Goal: Task Accomplishment & Management: Manage account settings

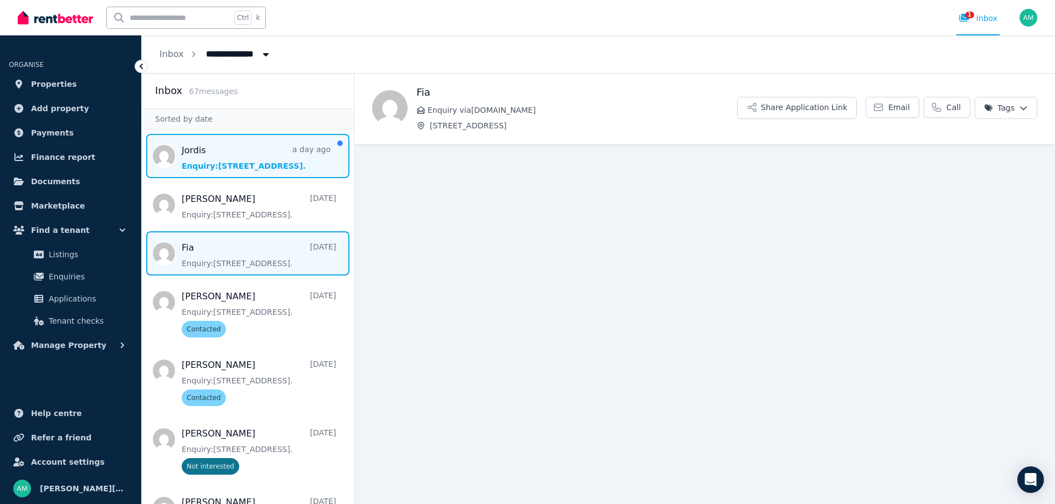
click at [244, 152] on span "Message list" at bounding box center [248, 156] width 212 height 44
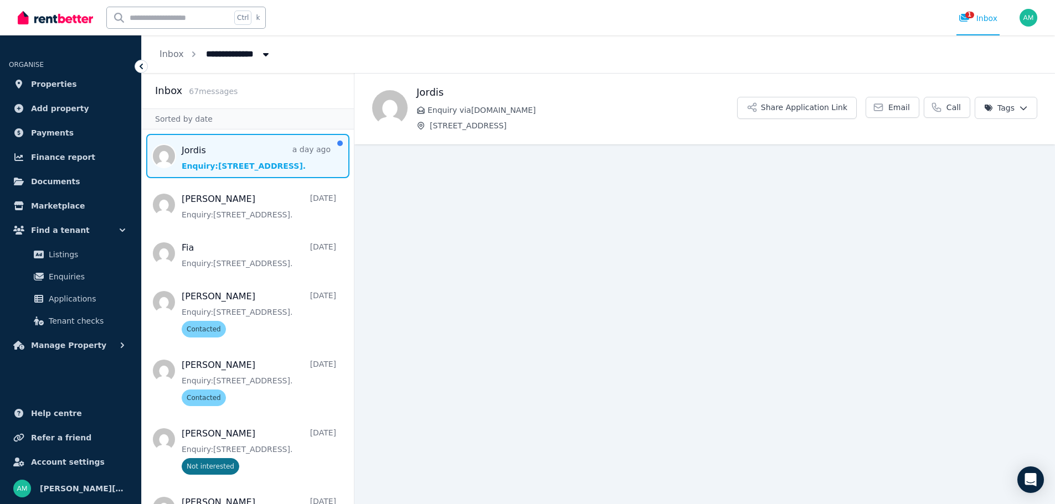
click at [562, 107] on span "Enquiry via RealEstate.com.au" at bounding box center [581, 110] width 309 height 11
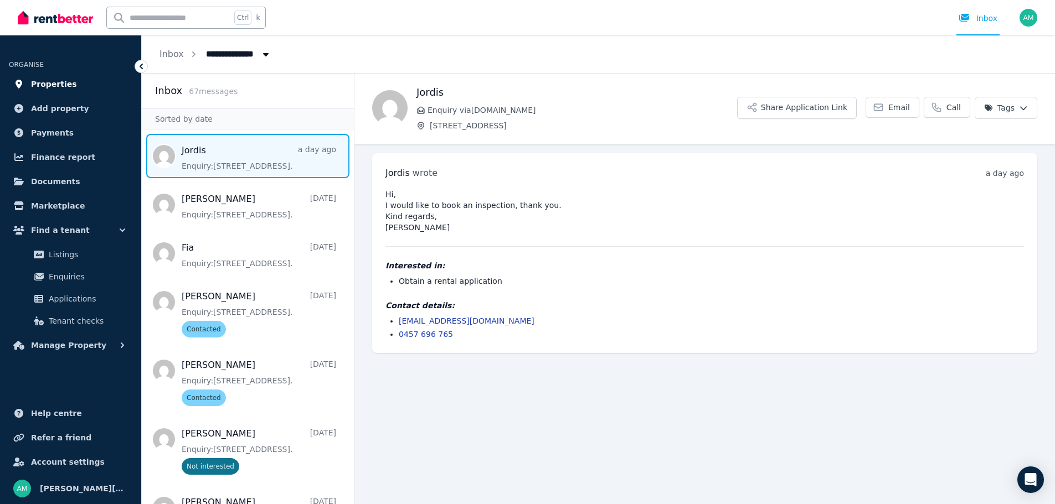
click at [57, 85] on span "Properties" at bounding box center [54, 84] width 46 height 13
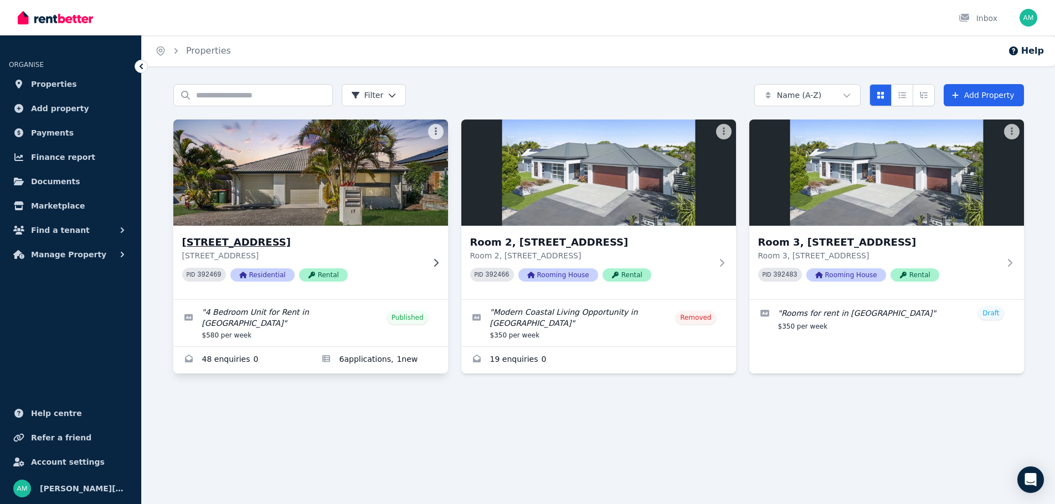
click at [435, 261] on icon at bounding box center [435, 263] width 11 height 9
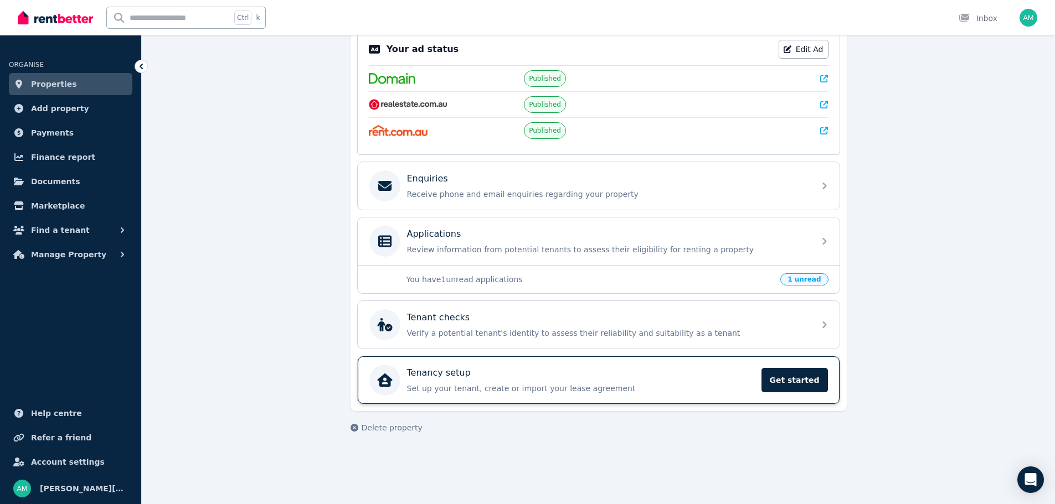
scroll to position [332, 0]
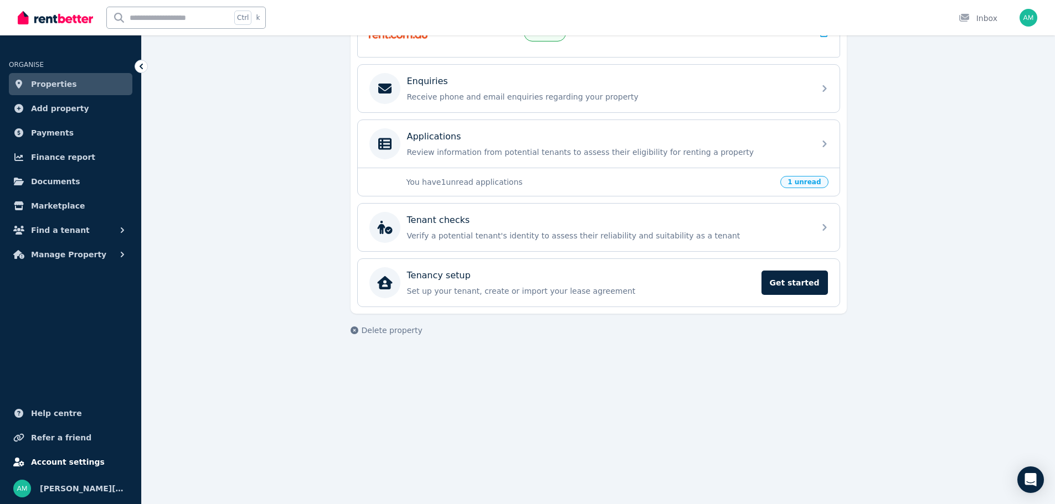
click at [51, 464] on span "Account settings" at bounding box center [68, 462] width 74 height 13
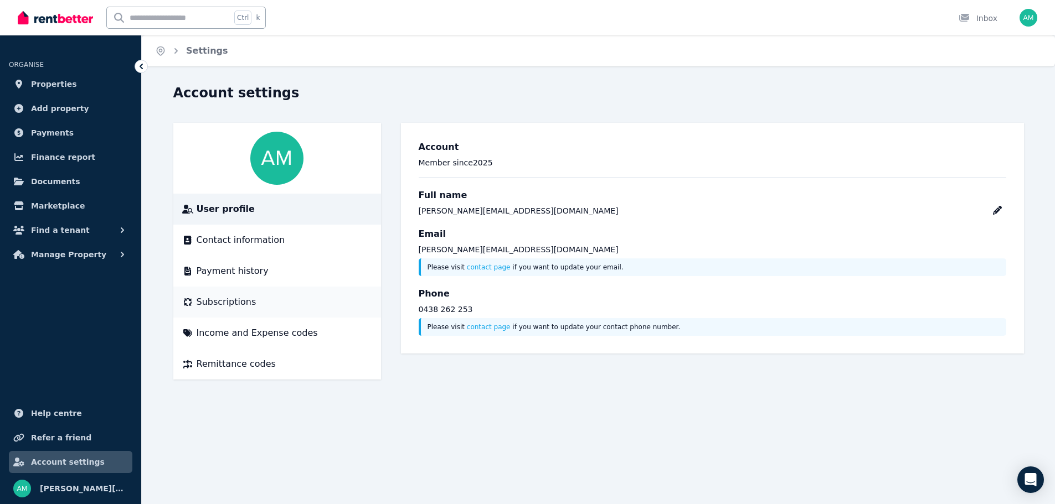
click at [237, 297] on span "Subscriptions" at bounding box center [227, 302] width 60 height 13
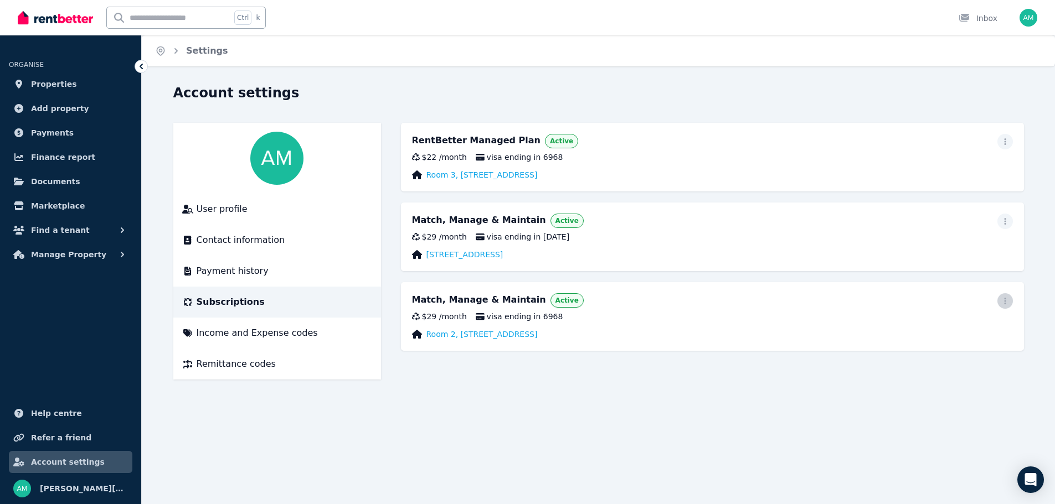
click at [1006, 301] on icon "button" at bounding box center [1004, 301] width 9 height 8
click at [932, 360] on span "Cancel plan" at bounding box center [954, 366] width 97 height 13
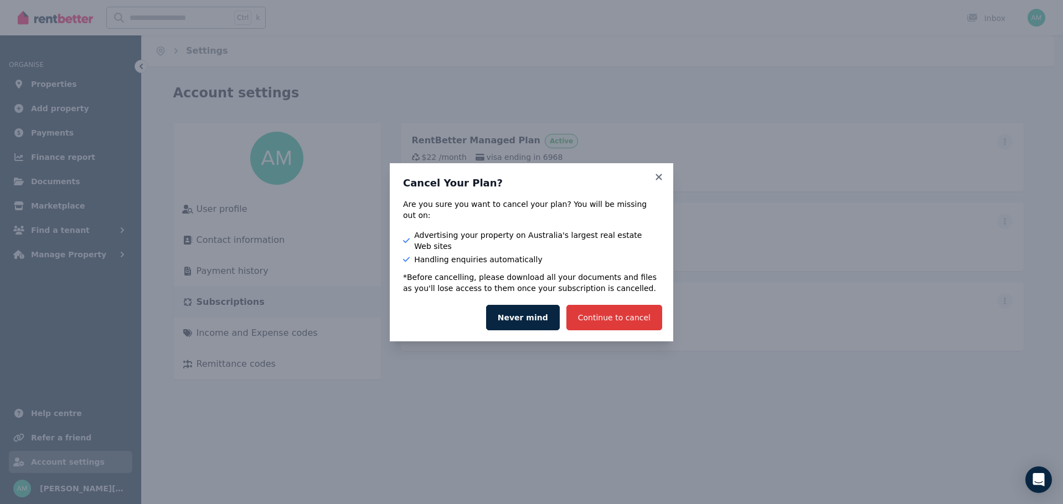
click at [619, 305] on button "Continue to cancel" at bounding box center [614, 317] width 96 height 25
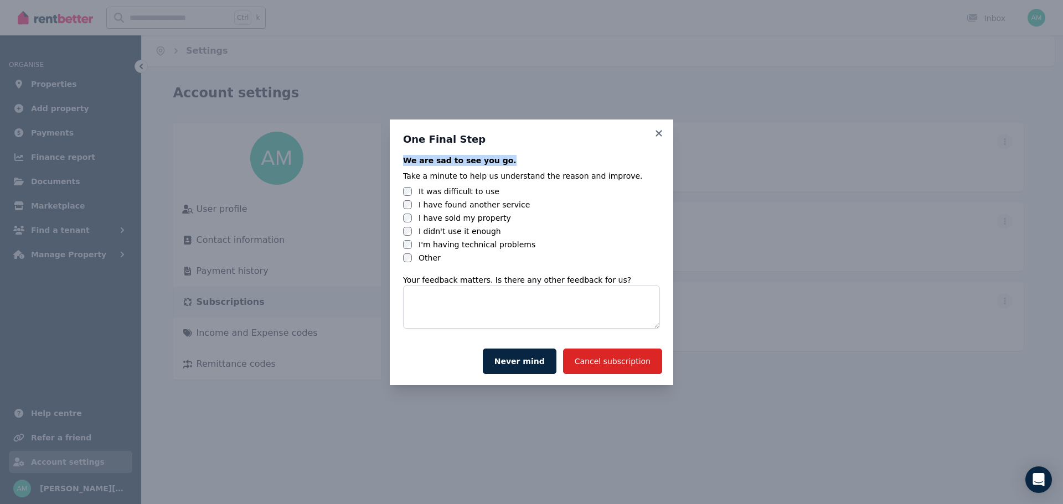
drag, startPoint x: 546, startPoint y: 127, endPoint x: 629, endPoint y: 150, distance: 86.2
click at [629, 150] on div "One Final Step We are sad to see you go. Take a minute to help us understand th…" at bounding box center [531, 229] width 283 height 218
click at [535, 356] on button "Never mind" at bounding box center [520, 361] width 74 height 25
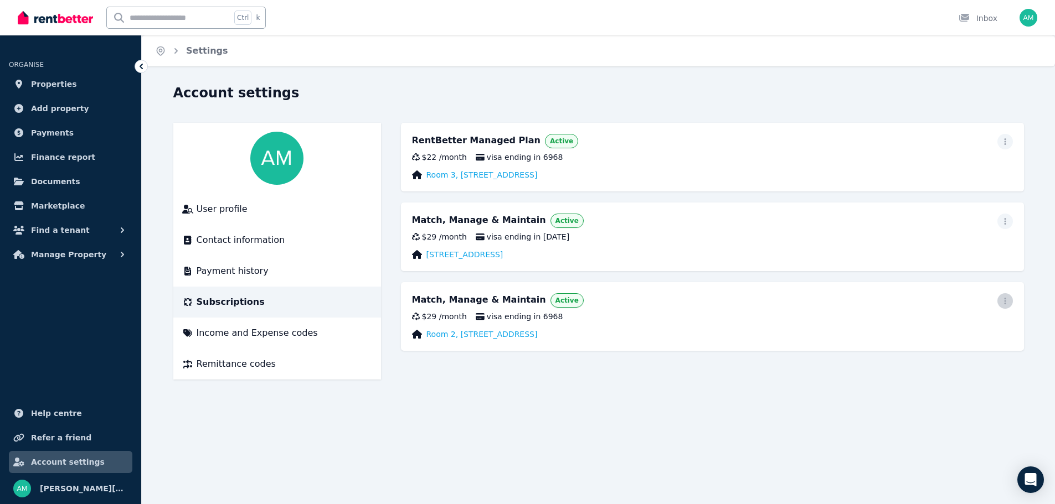
click at [1004, 299] on icon "button" at bounding box center [1004, 301] width 9 height 8
click at [932, 360] on span "Cancel plan" at bounding box center [954, 366] width 97 height 13
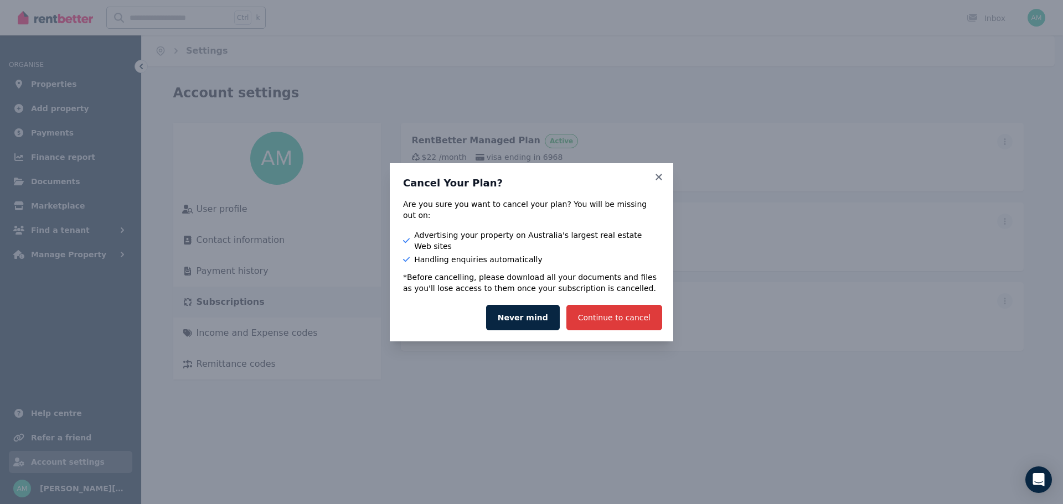
click at [618, 305] on button "Continue to cancel" at bounding box center [614, 317] width 96 height 25
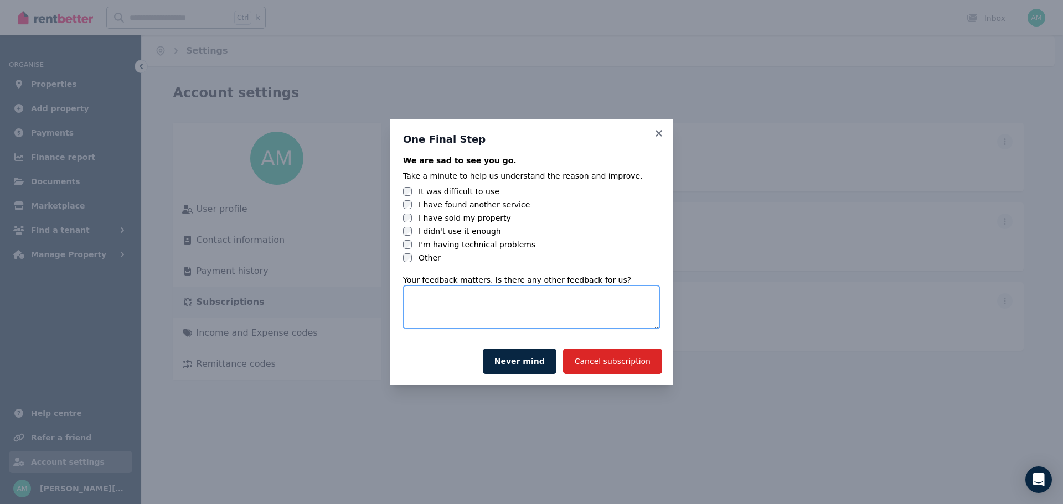
click at [447, 303] on textarea at bounding box center [531, 307] width 257 height 43
type textarea "**********"
click at [616, 359] on button "Cancel subscription" at bounding box center [612, 361] width 99 height 25
click at [564, 292] on textarea "**********" at bounding box center [531, 307] width 257 height 43
click at [556, 297] on textarea "**********" at bounding box center [531, 307] width 257 height 43
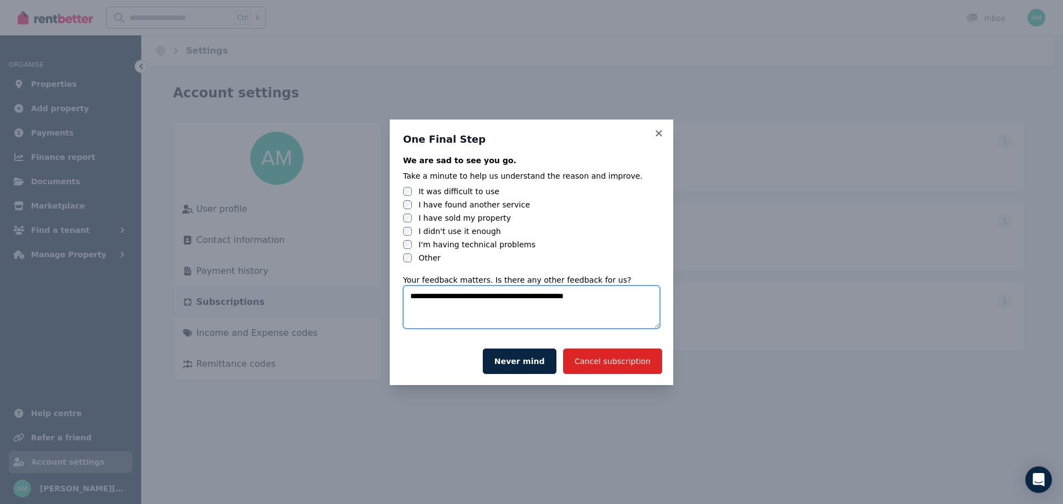
click at [556, 297] on textarea "**********" at bounding box center [531, 307] width 257 height 43
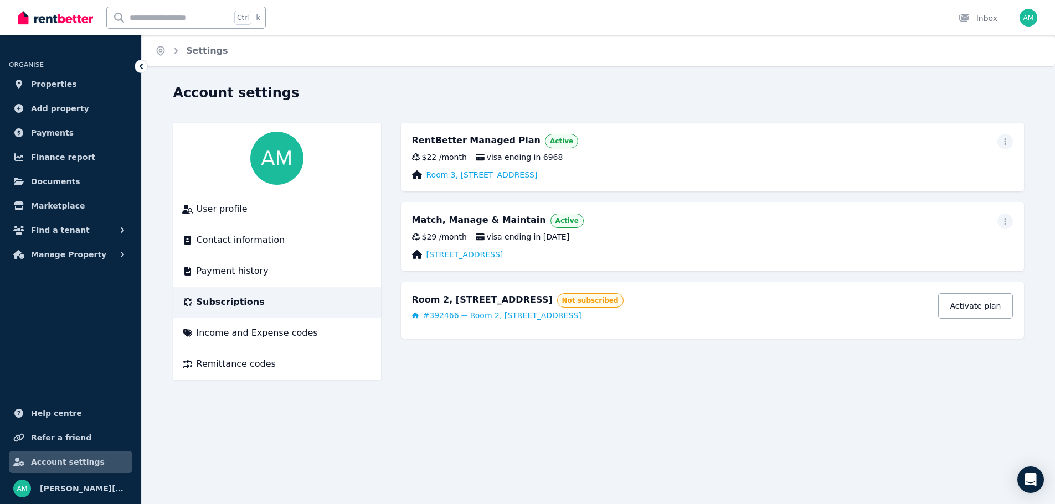
drag, startPoint x: 556, startPoint y: 297, endPoint x: 617, endPoint y: 366, distance: 92.2
click at [617, 366] on main "RentBetter Managed Plan Active $22 / month visa ending in 6968 Room 3, 19-21 Bl…" at bounding box center [712, 251] width 623 height 257
click at [1007, 138] on icon "button" at bounding box center [1004, 142] width 9 height 8
click at [966, 200] on span "Cancel plan" at bounding box center [954, 206] width 97 height 13
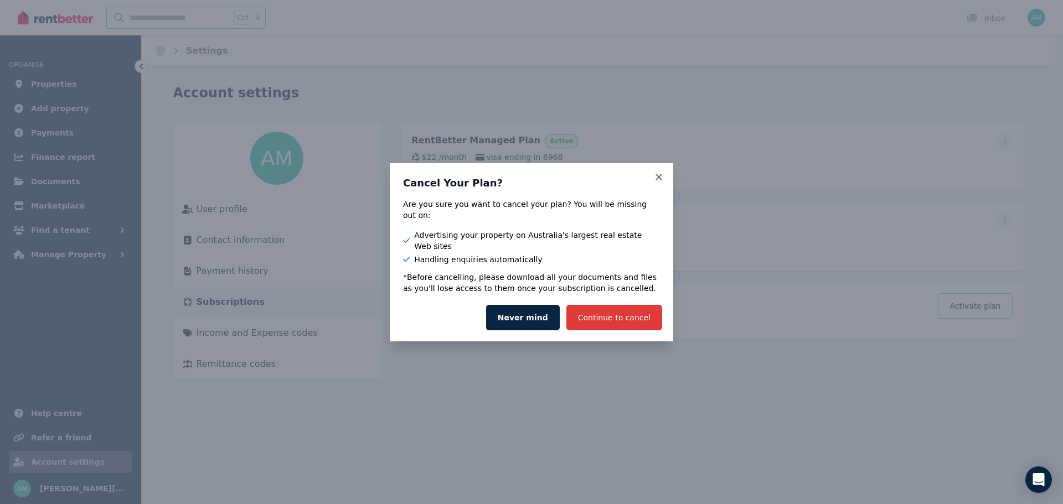
click at [617, 305] on button "Continue to cancel" at bounding box center [614, 317] width 96 height 25
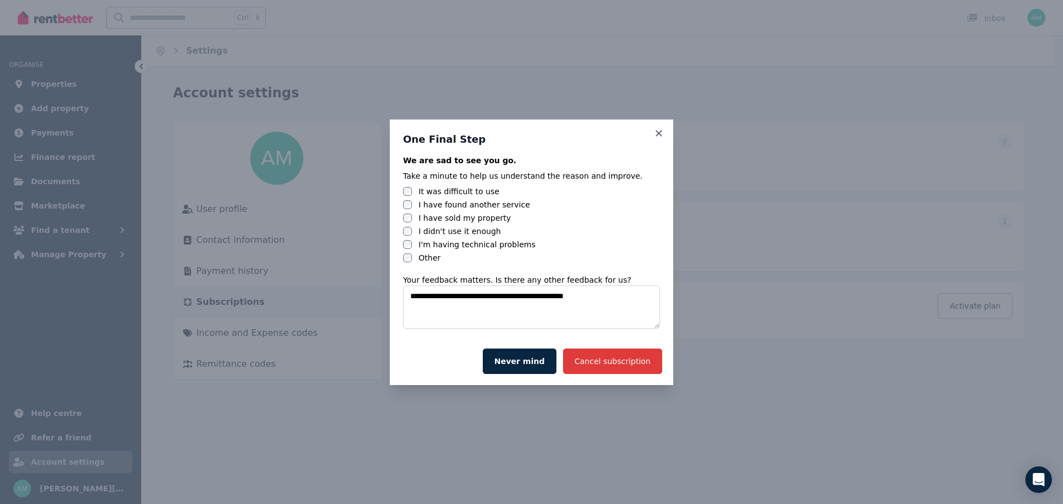
click at [624, 360] on button "Cancel subscription" at bounding box center [612, 361] width 99 height 25
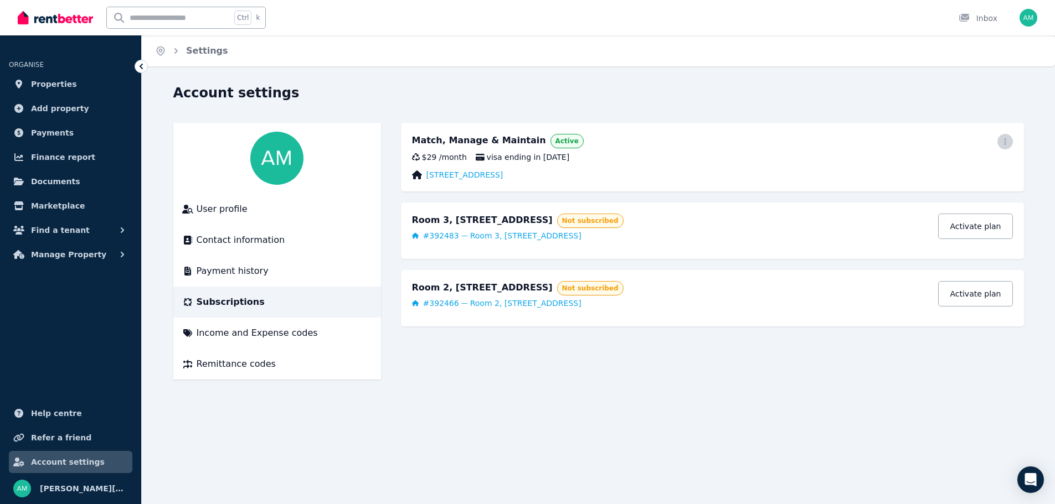
click at [1007, 140] on icon "button" at bounding box center [1004, 142] width 9 height 8
click at [927, 200] on span "Cancel plan" at bounding box center [954, 206] width 97 height 13
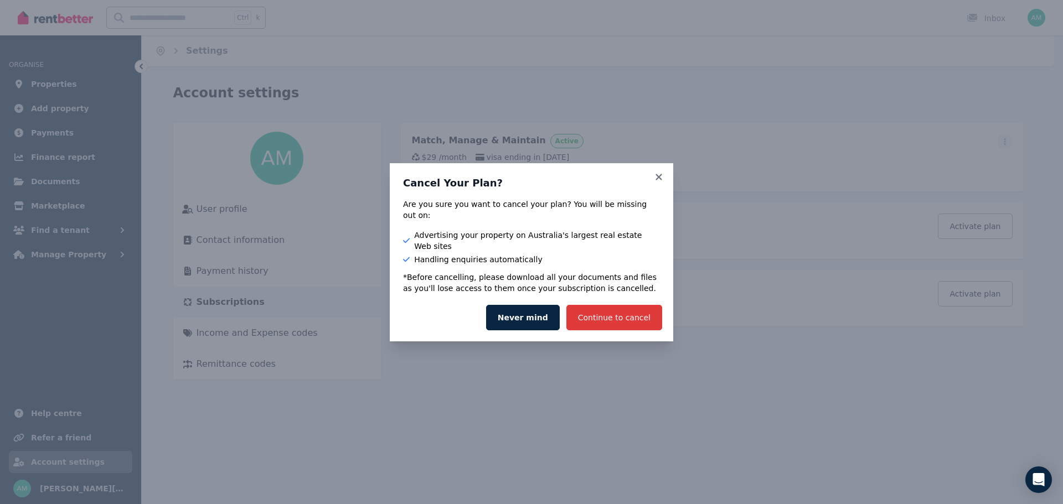
click at [603, 305] on button "Continue to cancel" at bounding box center [614, 317] width 96 height 25
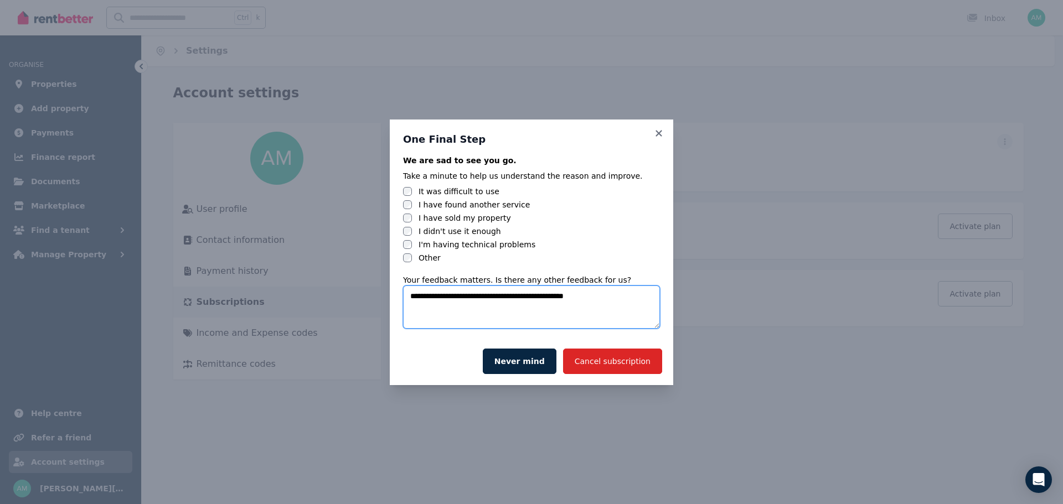
click at [512, 296] on textarea "**********" at bounding box center [531, 307] width 257 height 43
type textarea "**********"
click at [616, 360] on button "Cancel subscription" at bounding box center [612, 361] width 99 height 25
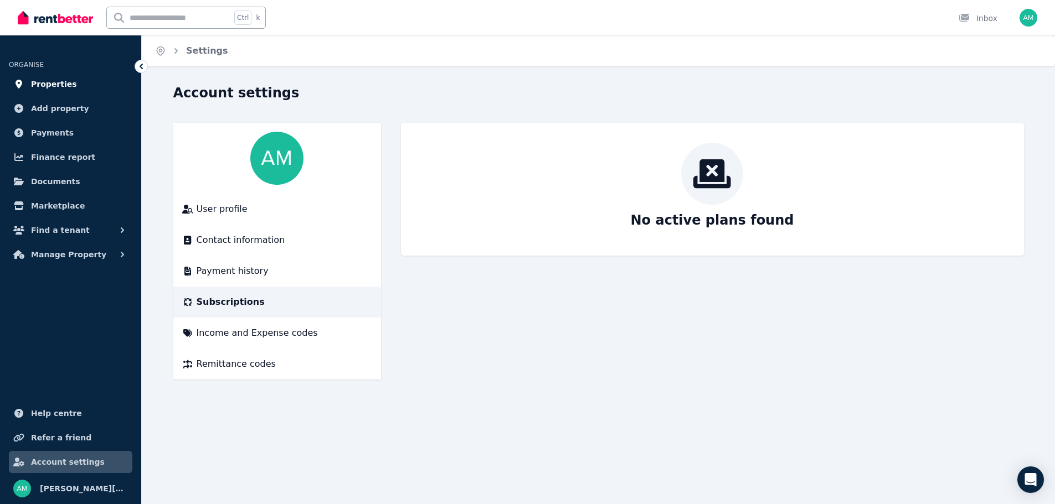
click at [48, 82] on span "Properties" at bounding box center [54, 84] width 46 height 13
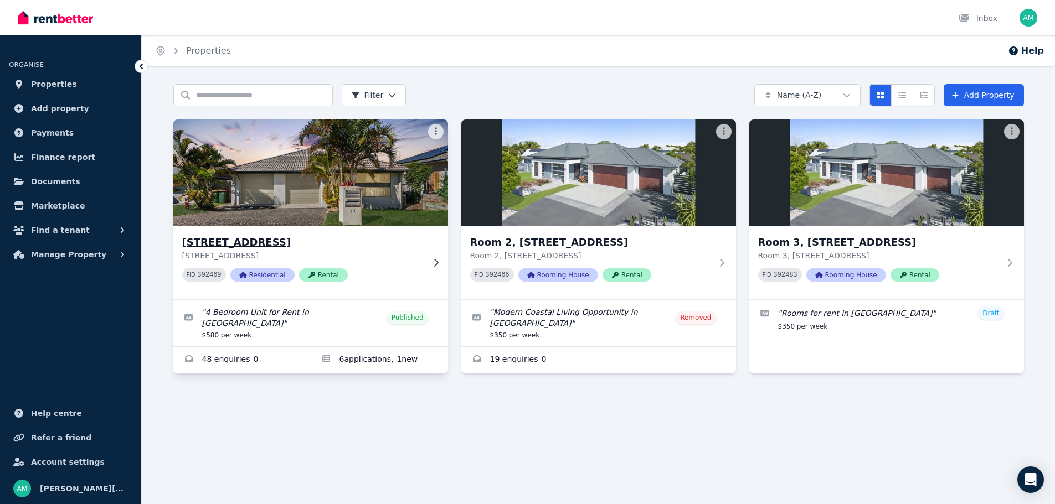
click at [437, 262] on icon at bounding box center [435, 263] width 4 height 8
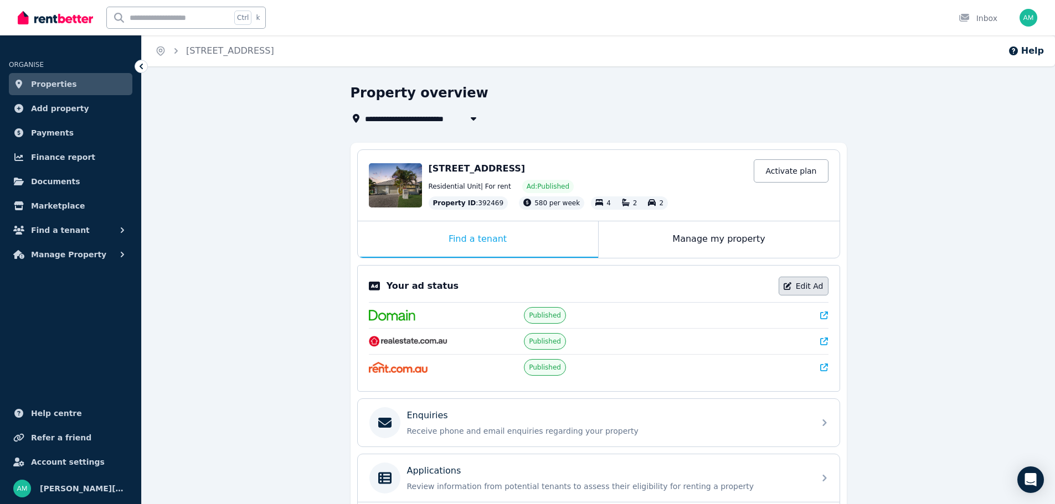
click at [809, 283] on link "Edit Ad" at bounding box center [803, 286] width 50 height 19
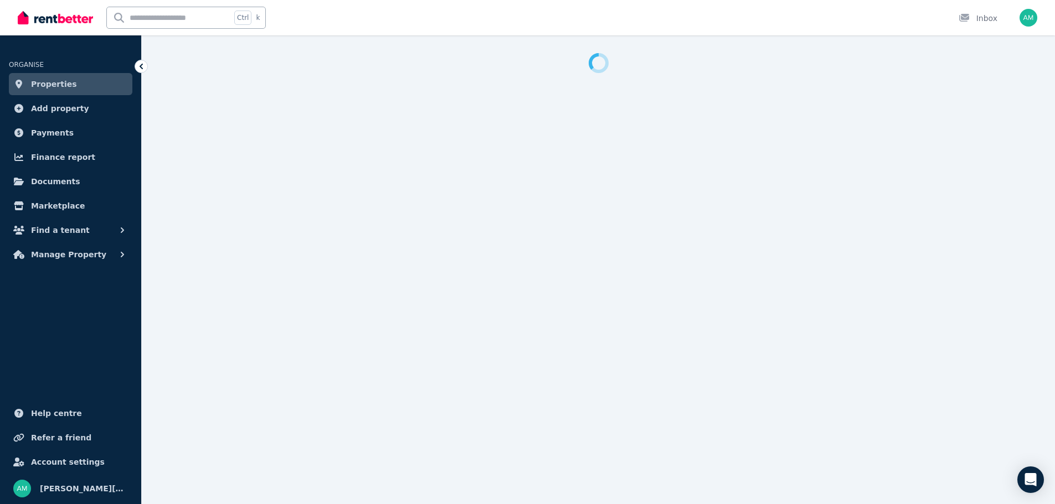
select select "**********"
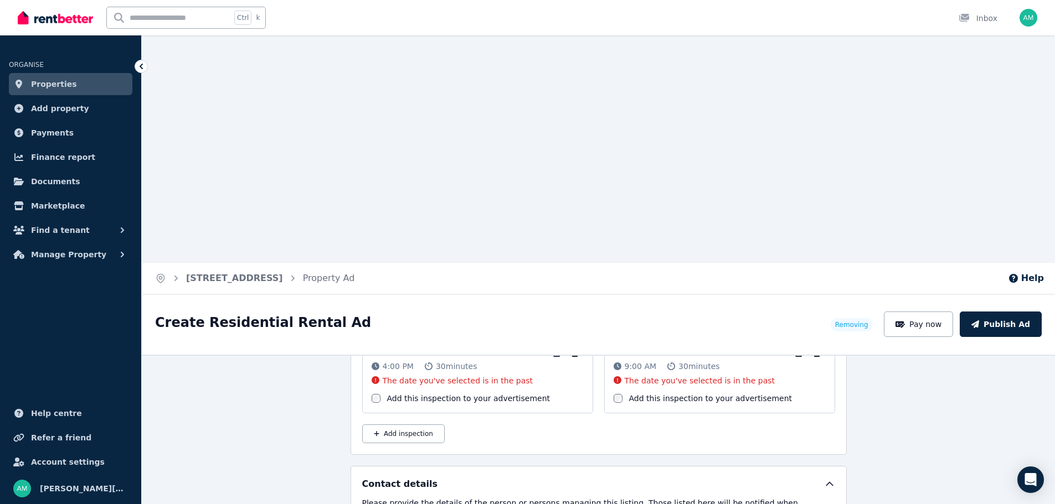
scroll to position [1714, 0]
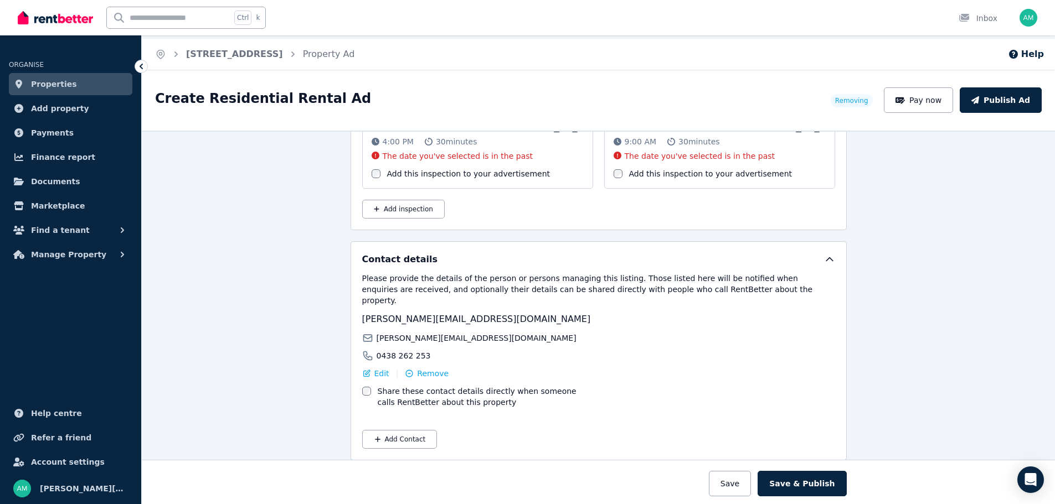
scroll to position [504, 0]
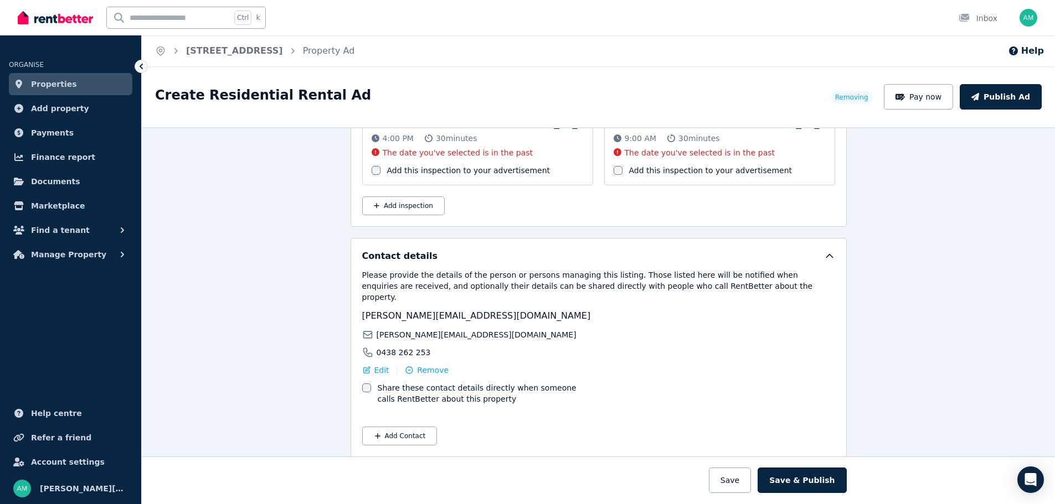
click at [66, 84] on span "Properties" at bounding box center [54, 84] width 46 height 13
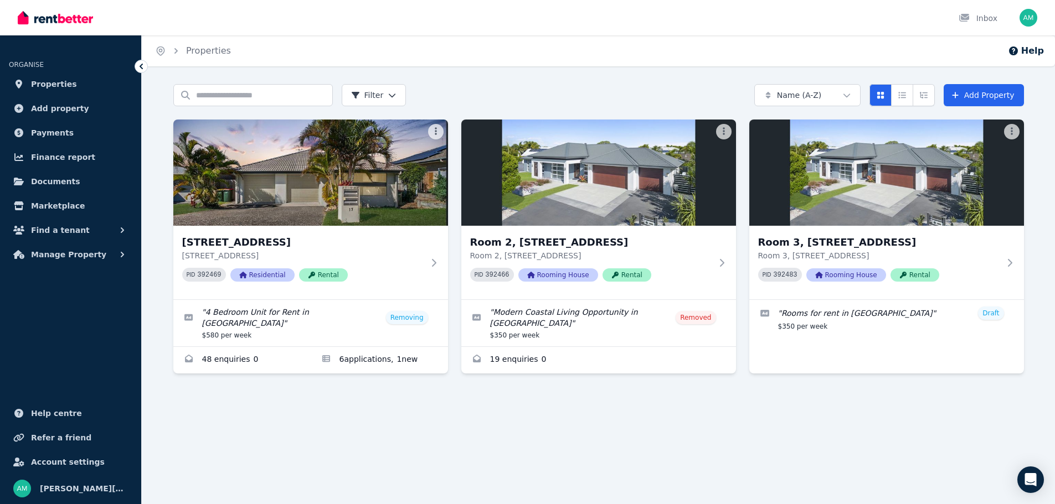
click at [594, 396] on div at bounding box center [598, 395] width 850 height 20
